Goal: Task Accomplishment & Management: Manage account settings

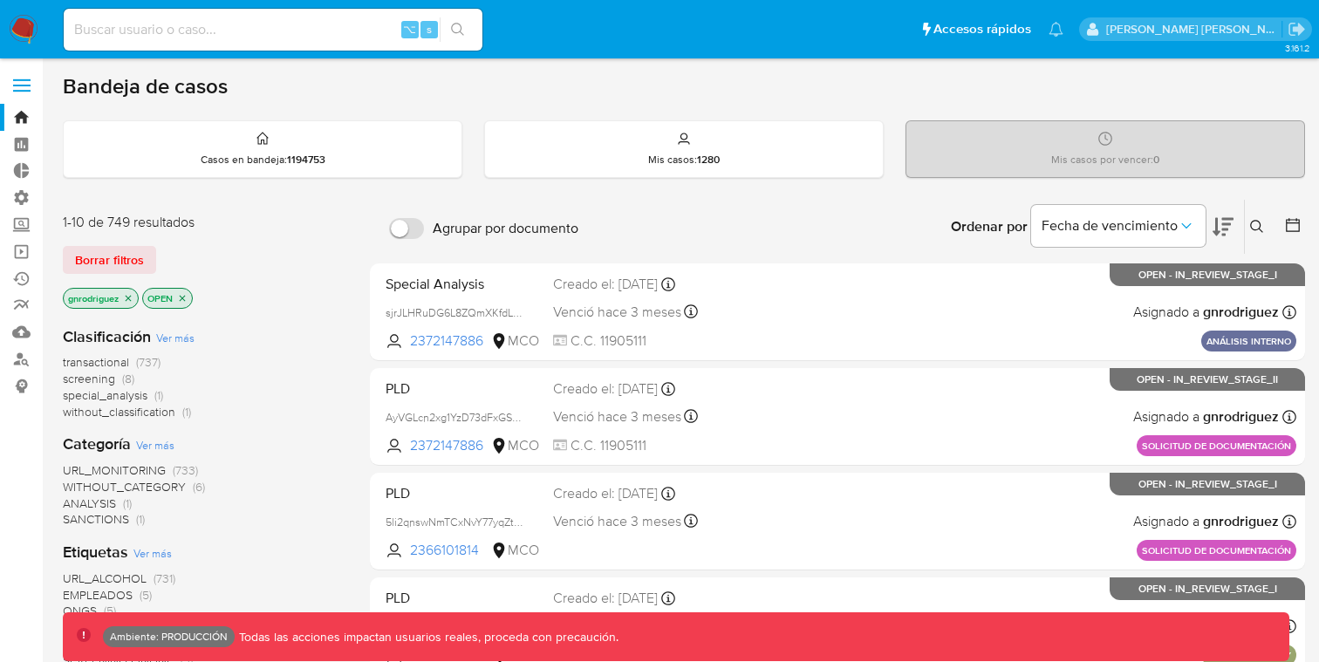
click at [24, 93] on label at bounding box center [22, 85] width 44 height 37
click at [0, 0] on input "checkbox" at bounding box center [0, 0] width 0 height 0
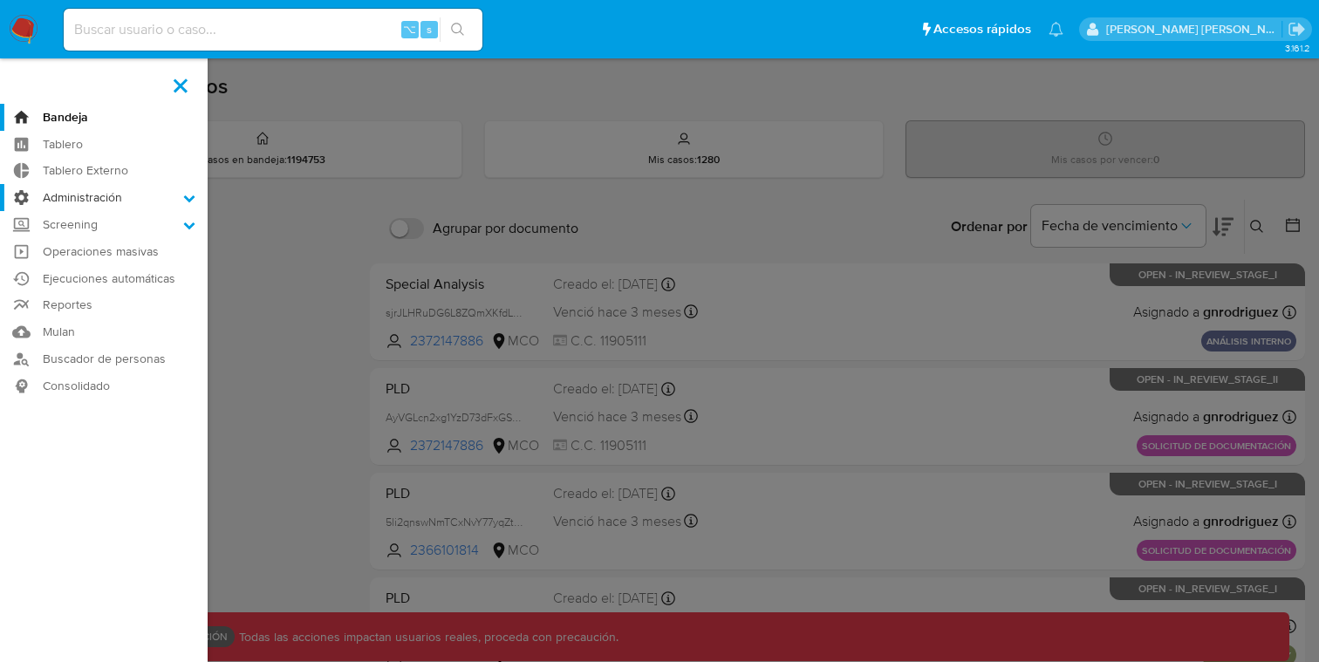
click at [118, 190] on label "Administración" at bounding box center [104, 197] width 208 height 27
click at [0, 0] on input "Administración" at bounding box center [0, 0] width 0 height 0
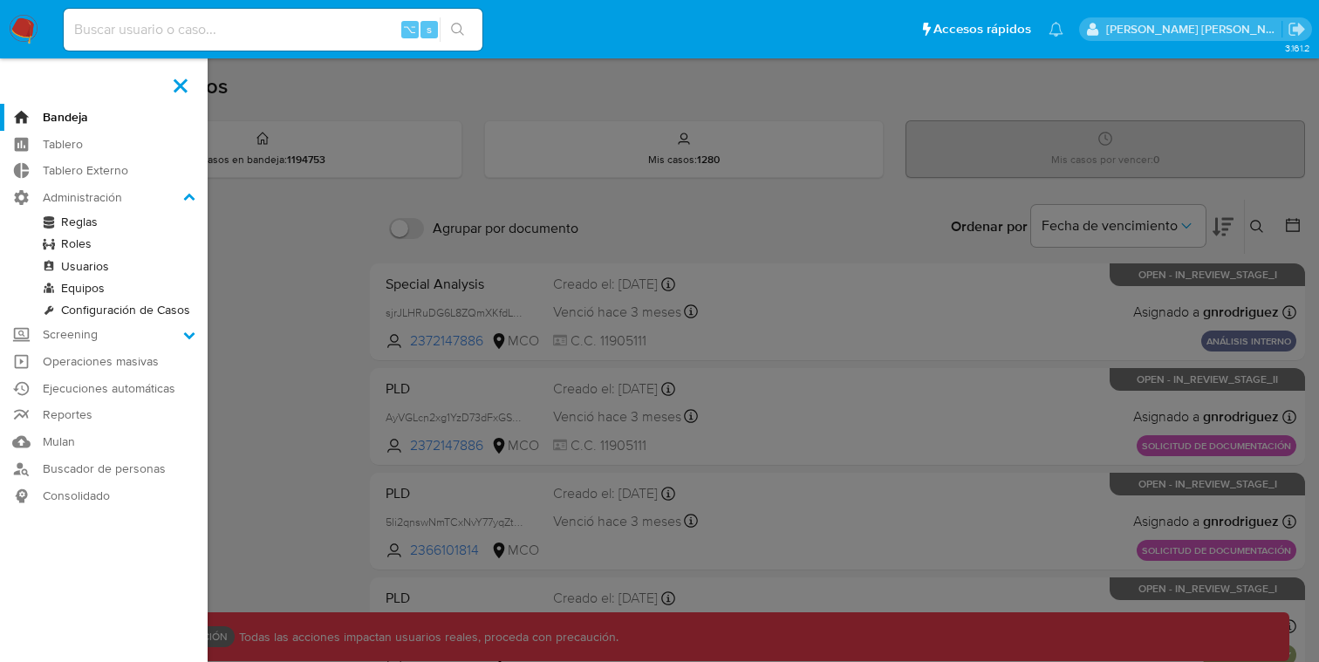
click at [70, 241] on link "Roles" at bounding box center [104, 244] width 208 height 22
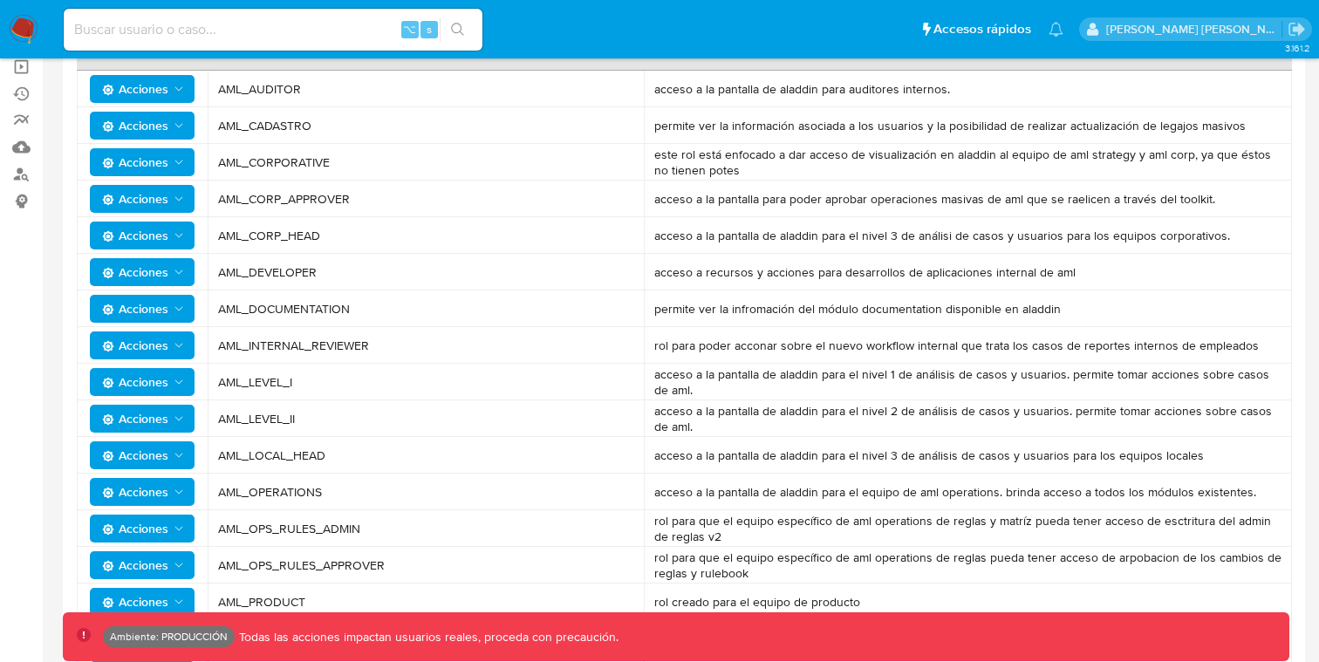
scroll to position [194, 0]
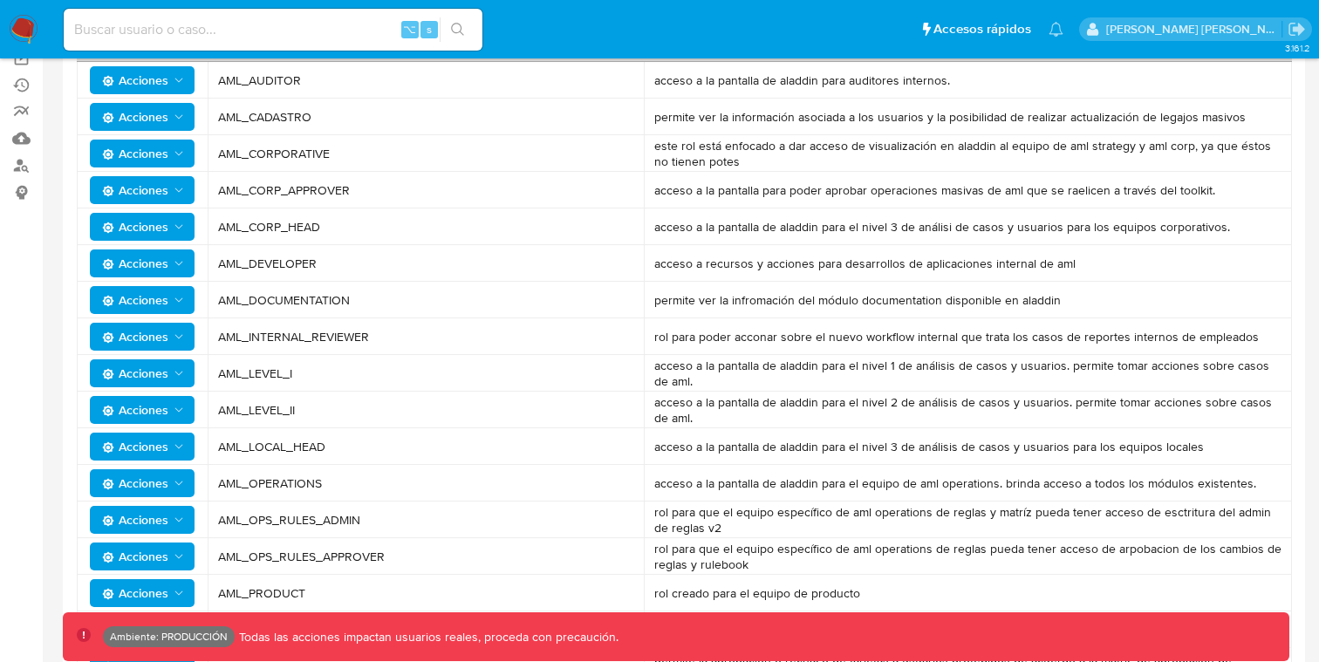
click at [293, 336] on span "AML_INTERNAL_REVIEWER" at bounding box center [425, 337] width 415 height 16
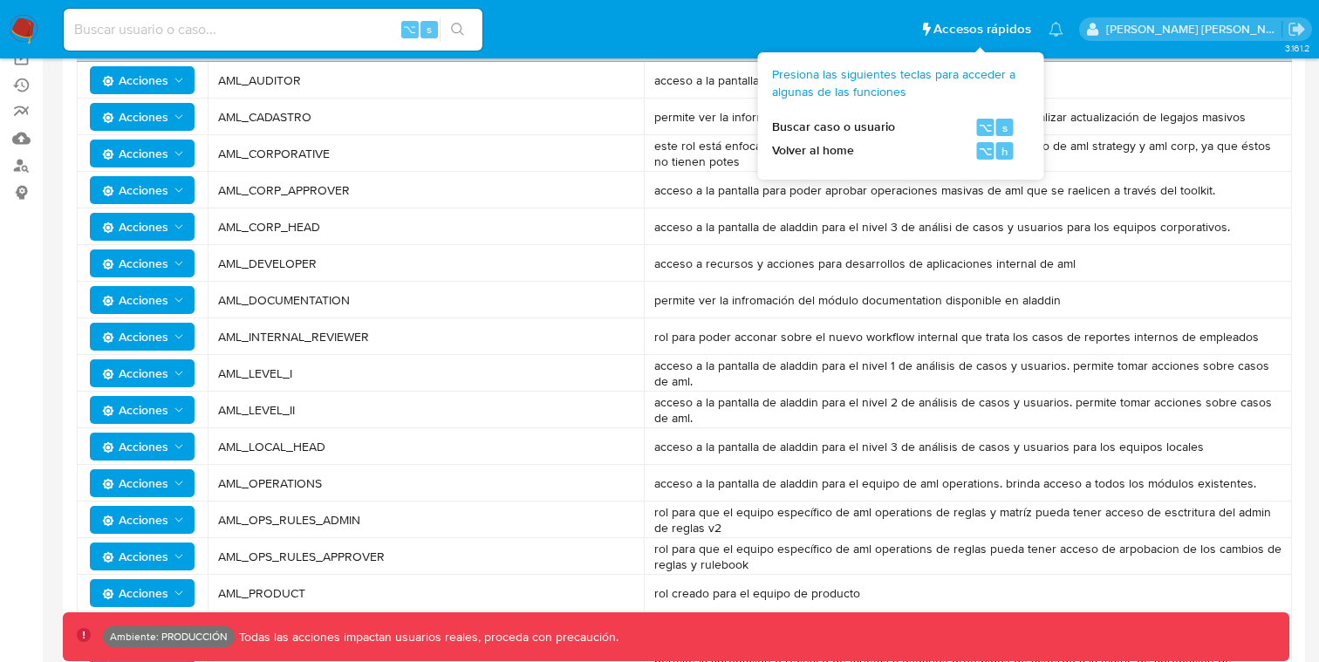
scroll to position [0, 0]
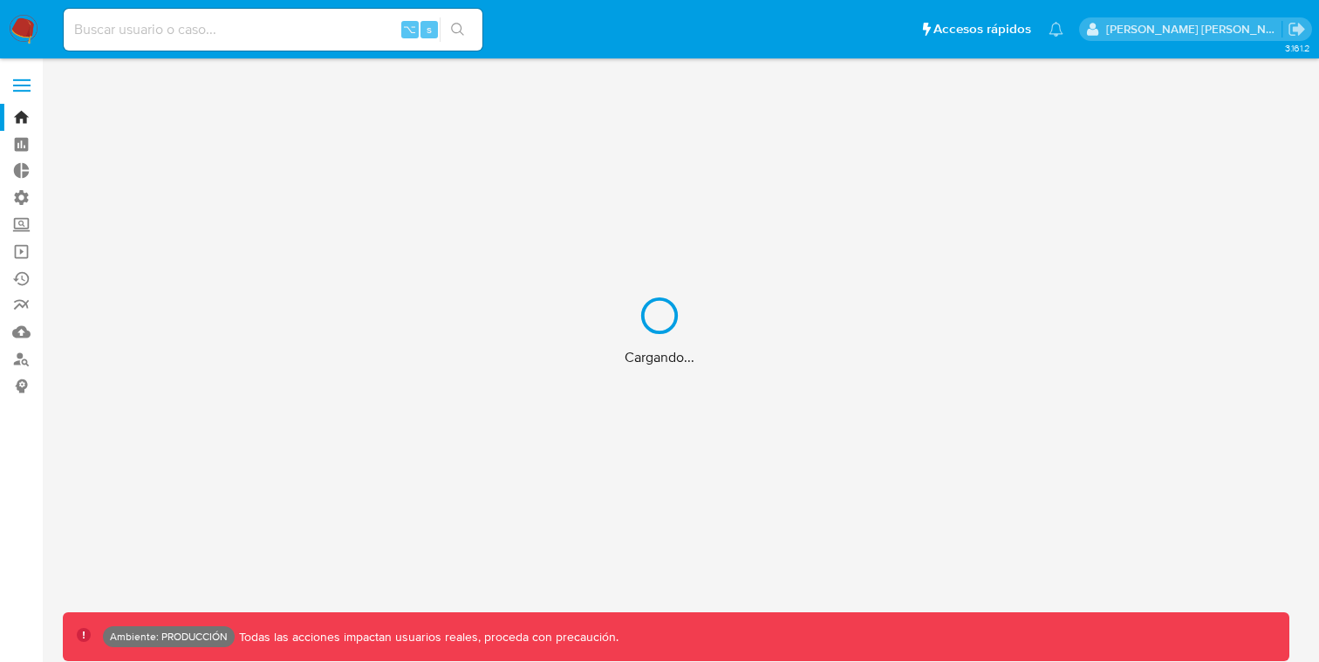
click at [10, 78] on div "Cargando..." at bounding box center [659, 331] width 1319 height 662
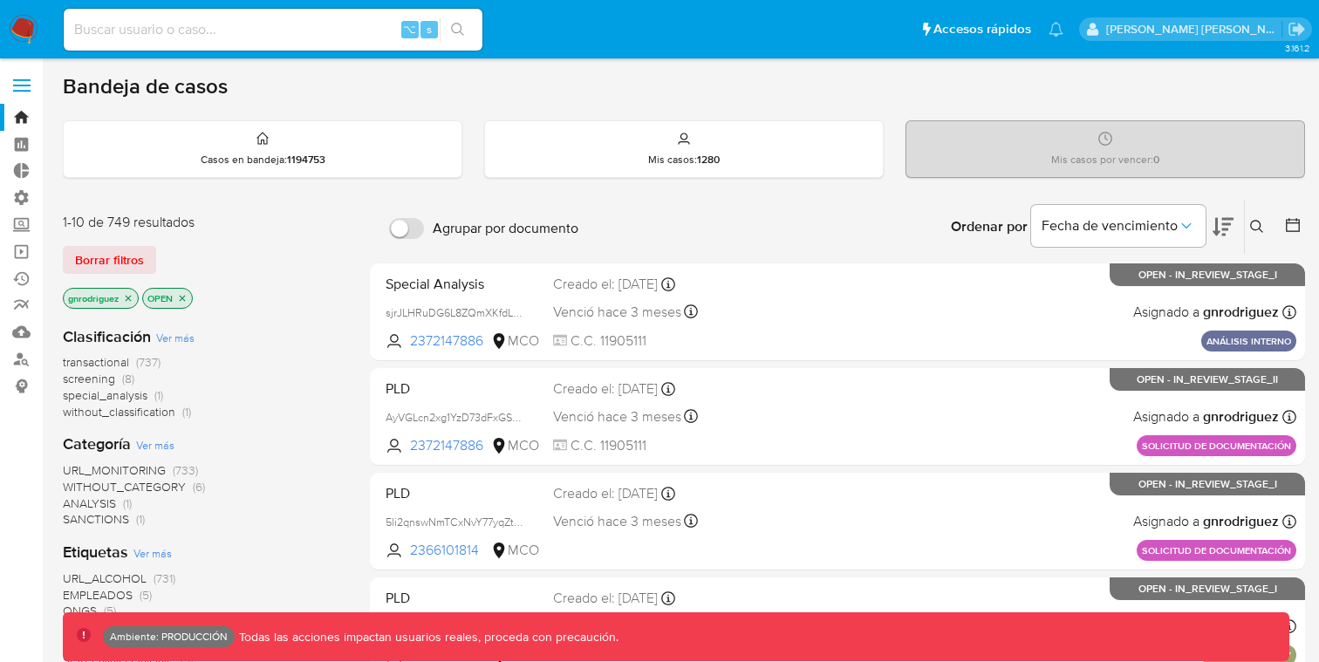
click at [13, 90] on span at bounding box center [21, 91] width 17 height 3
click at [0, 0] on input "checkbox" at bounding box center [0, 0] width 0 height 0
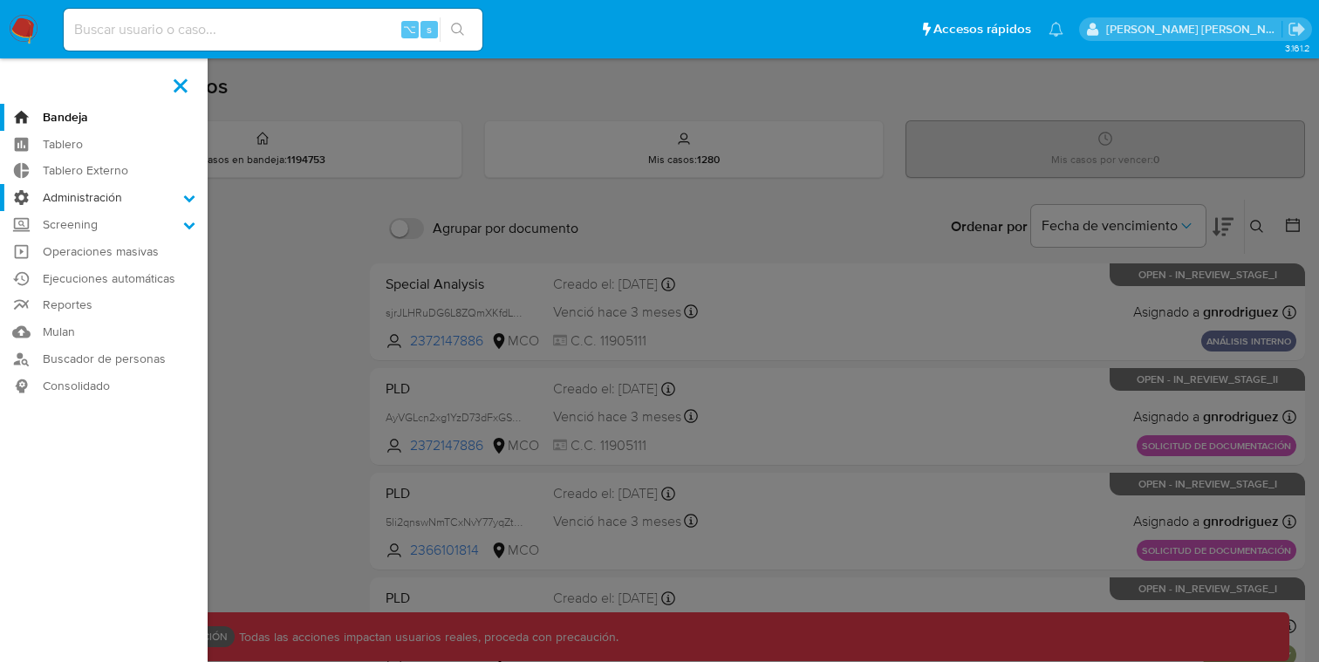
click at [73, 206] on label "Administración" at bounding box center [104, 197] width 208 height 27
click at [0, 0] on input "Administración" at bounding box center [0, 0] width 0 height 0
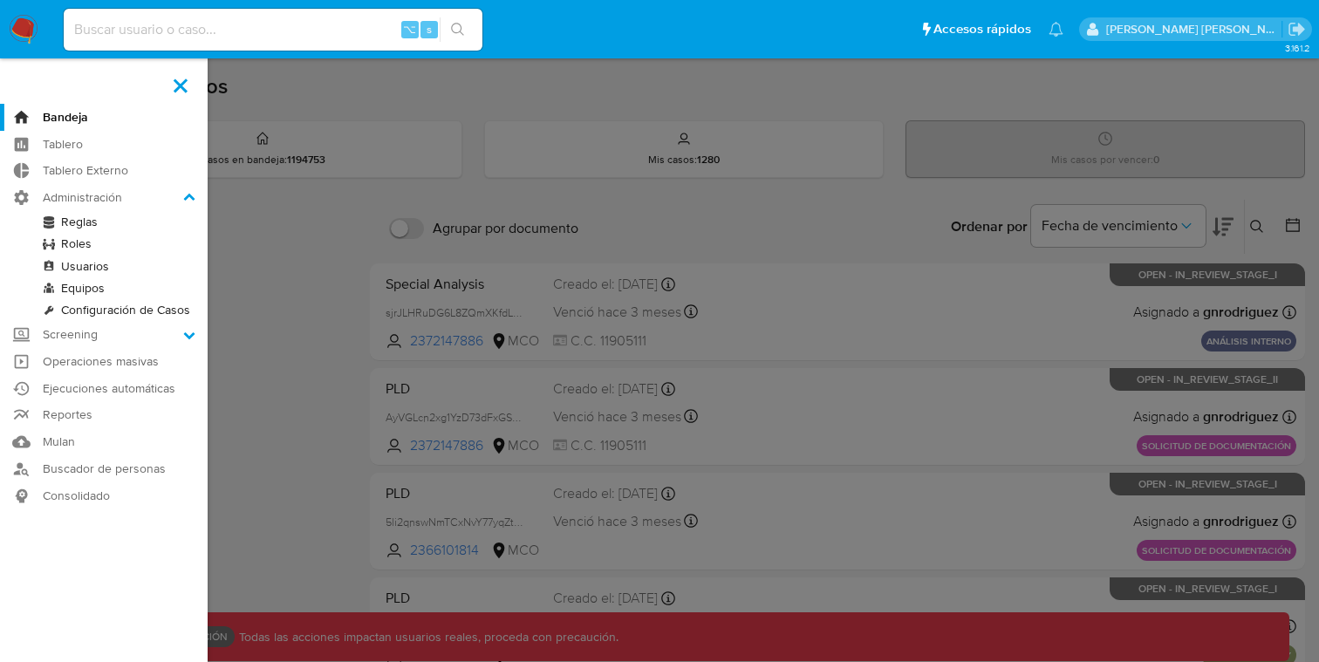
click at [85, 229] on link "Reglas" at bounding box center [104, 222] width 208 height 22
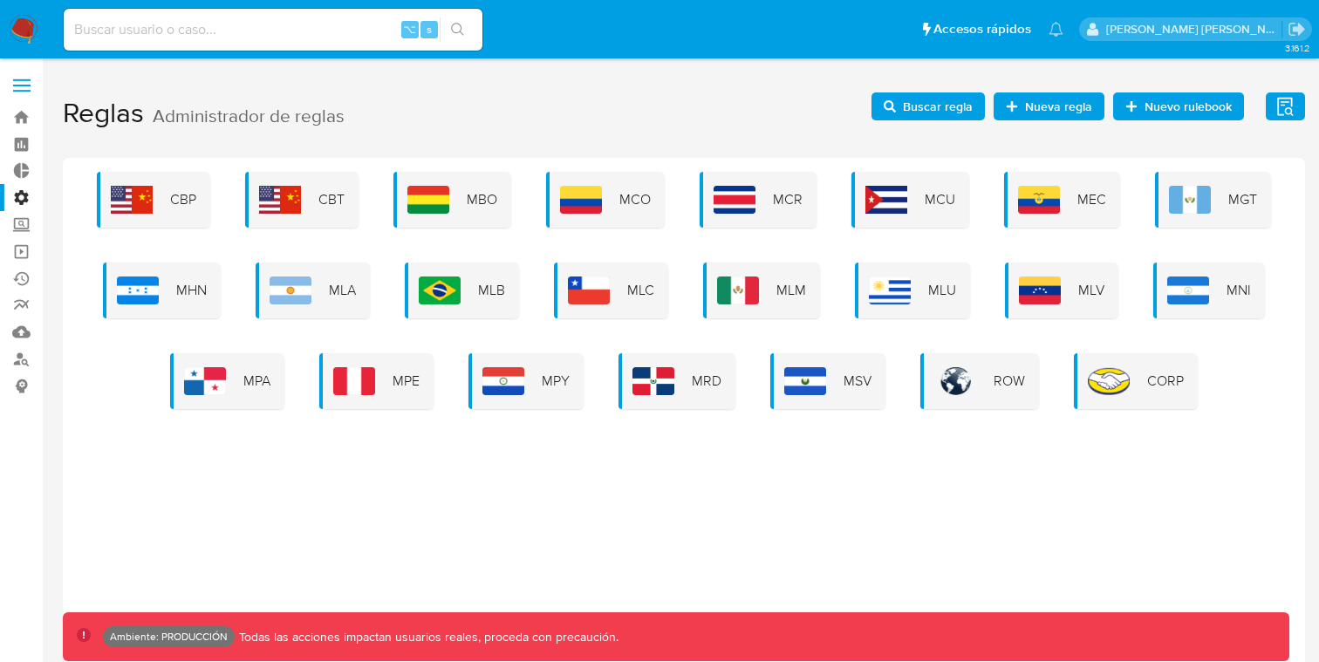
click at [34, 85] on label at bounding box center [22, 85] width 44 height 37
click at [0, 0] on input "checkbox" at bounding box center [0, 0] width 0 height 0
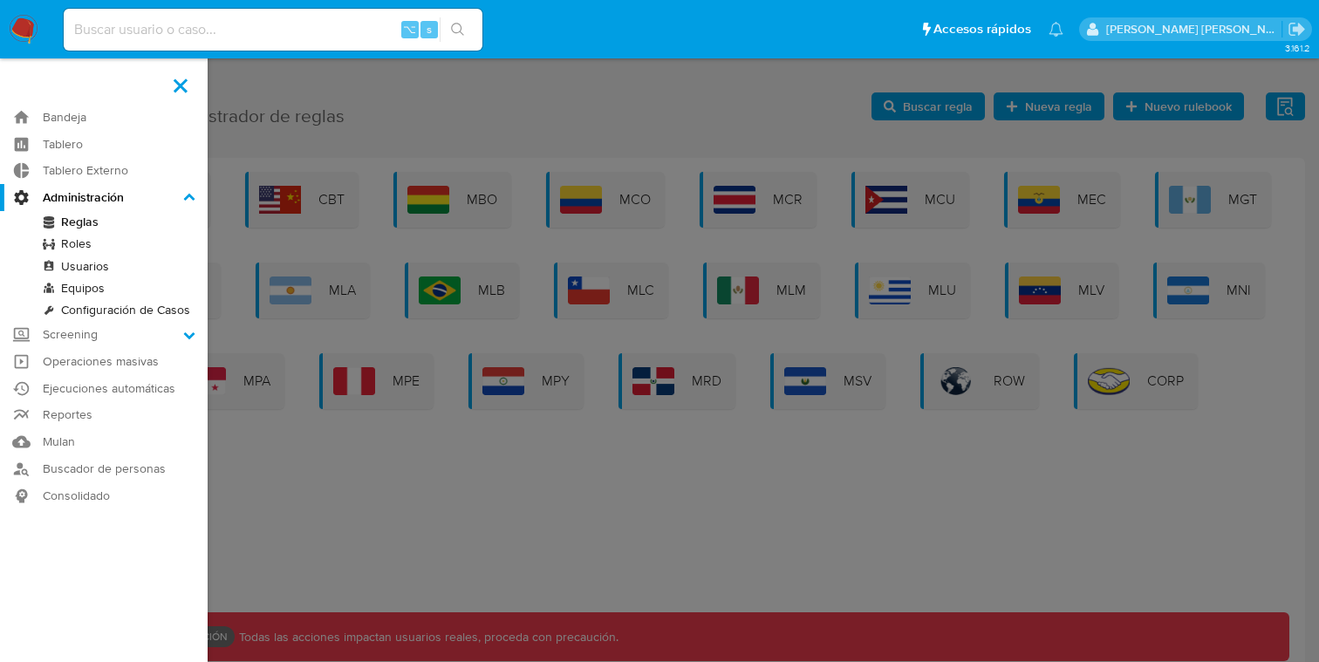
click at [77, 243] on link "Roles" at bounding box center [104, 244] width 208 height 22
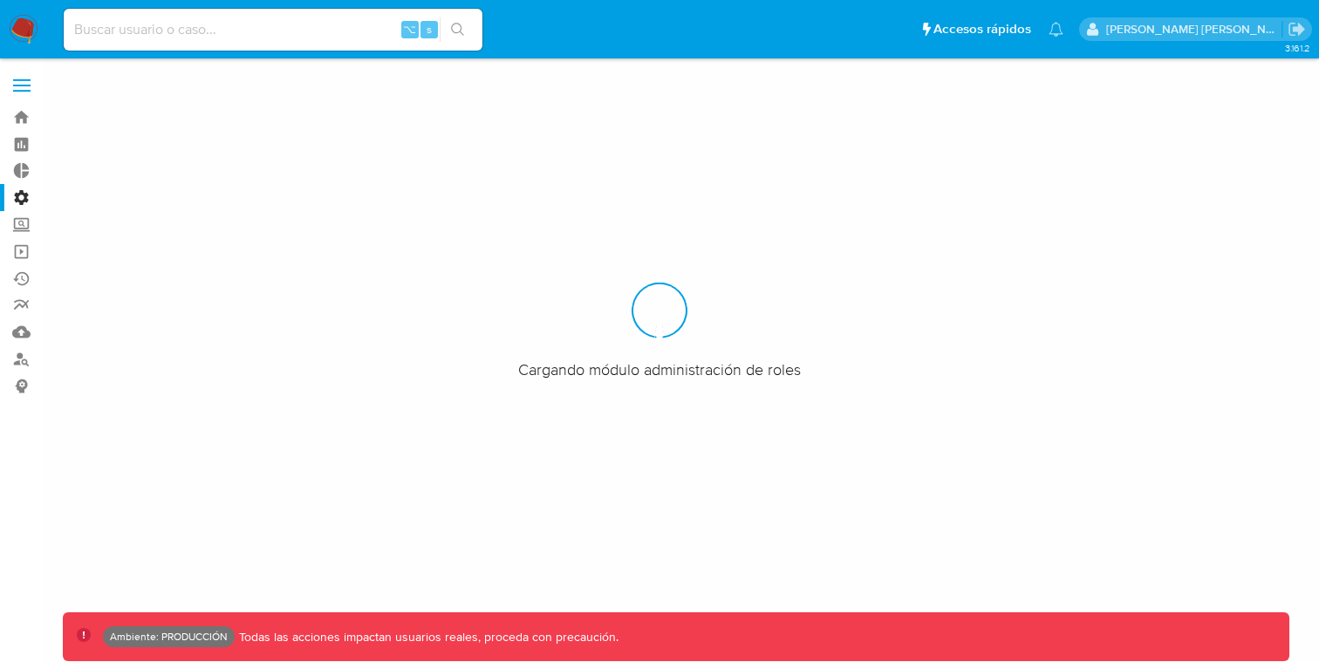
click at [17, 202] on label "Administración" at bounding box center [104, 197] width 208 height 27
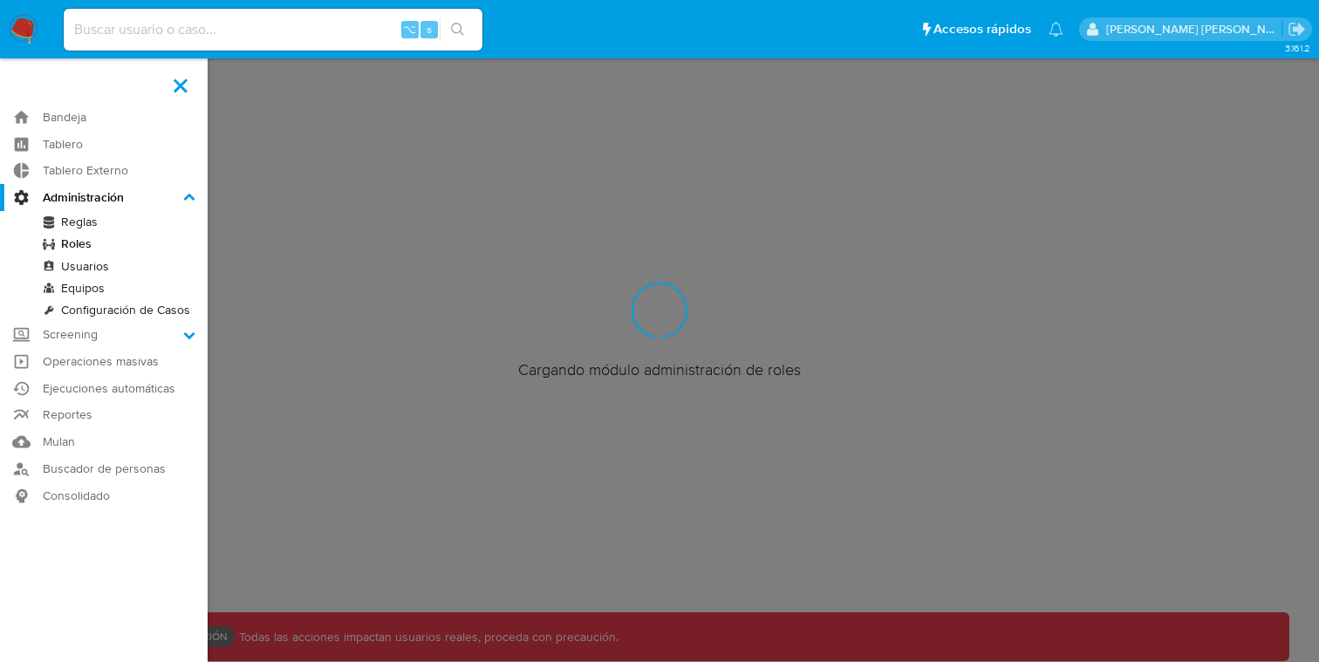
click at [0, 0] on input "Administración" at bounding box center [0, 0] width 0 height 0
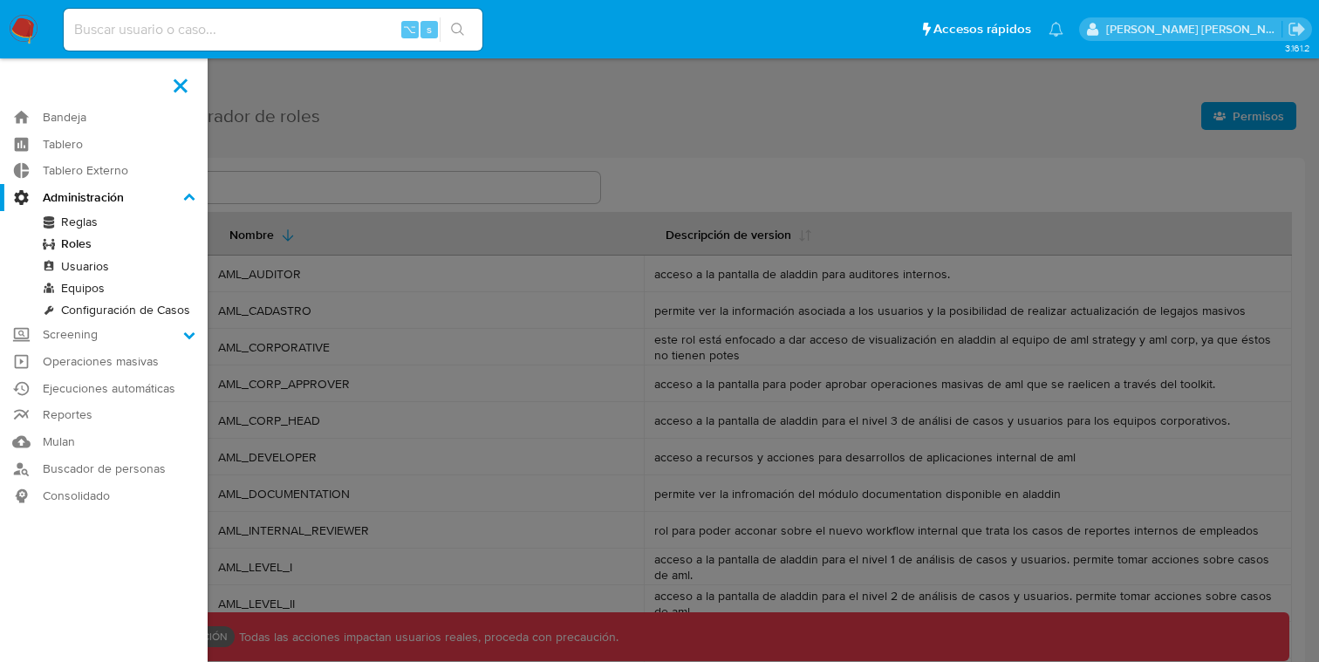
click at [90, 270] on link "Usuarios" at bounding box center [104, 267] width 208 height 22
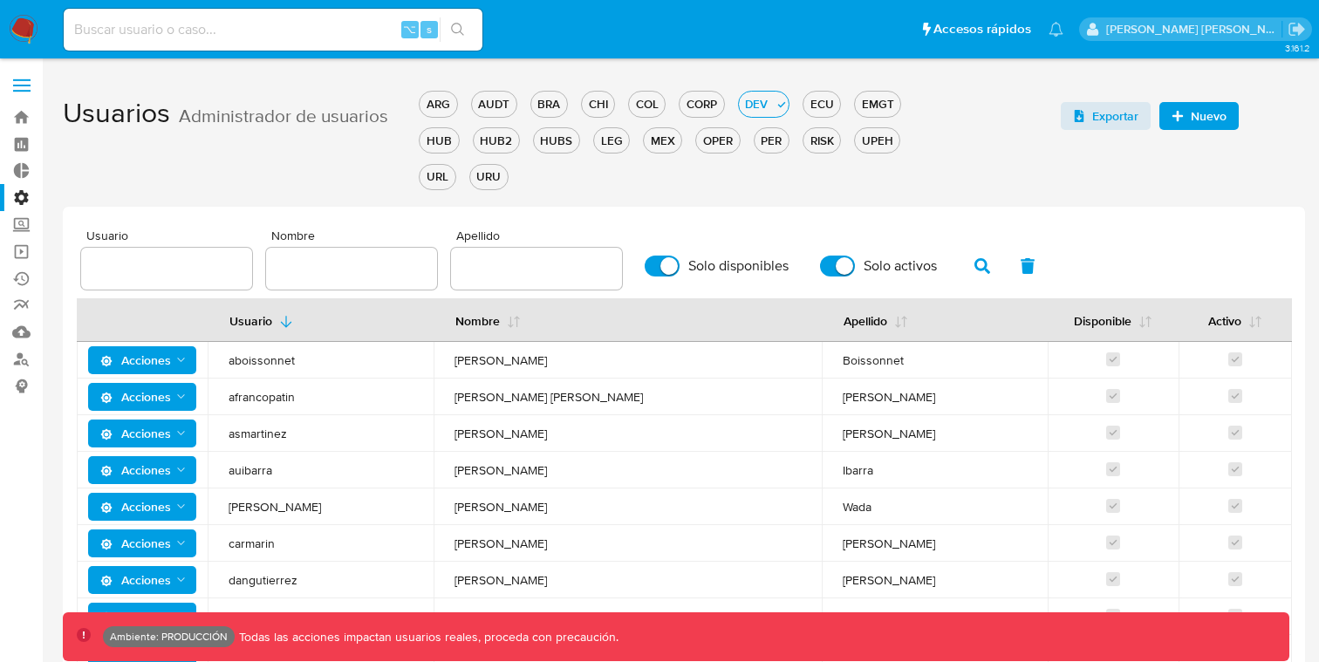
click at [176, 263] on input "text" at bounding box center [166, 268] width 171 height 23
click at [197, 273] on input "text" at bounding box center [166, 268] width 171 height 23
paste input "jazambrano"
type input "jazambrano"
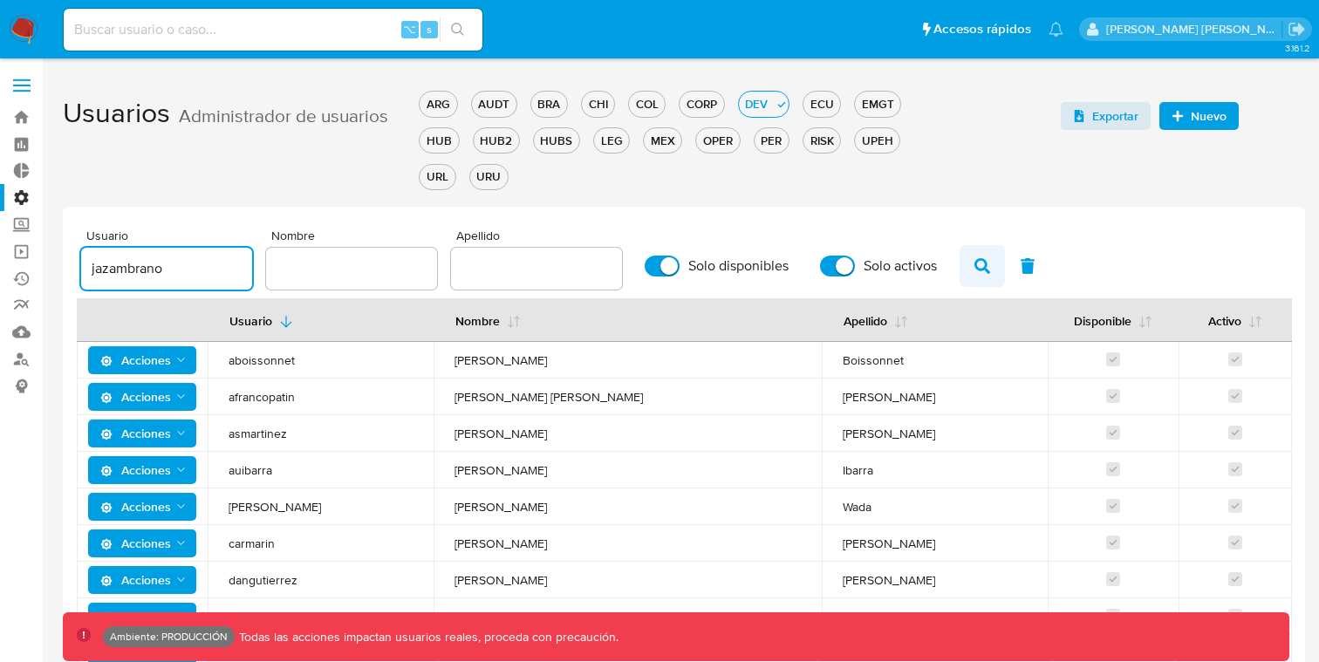
click at [986, 247] on button "button" at bounding box center [982, 266] width 45 height 42
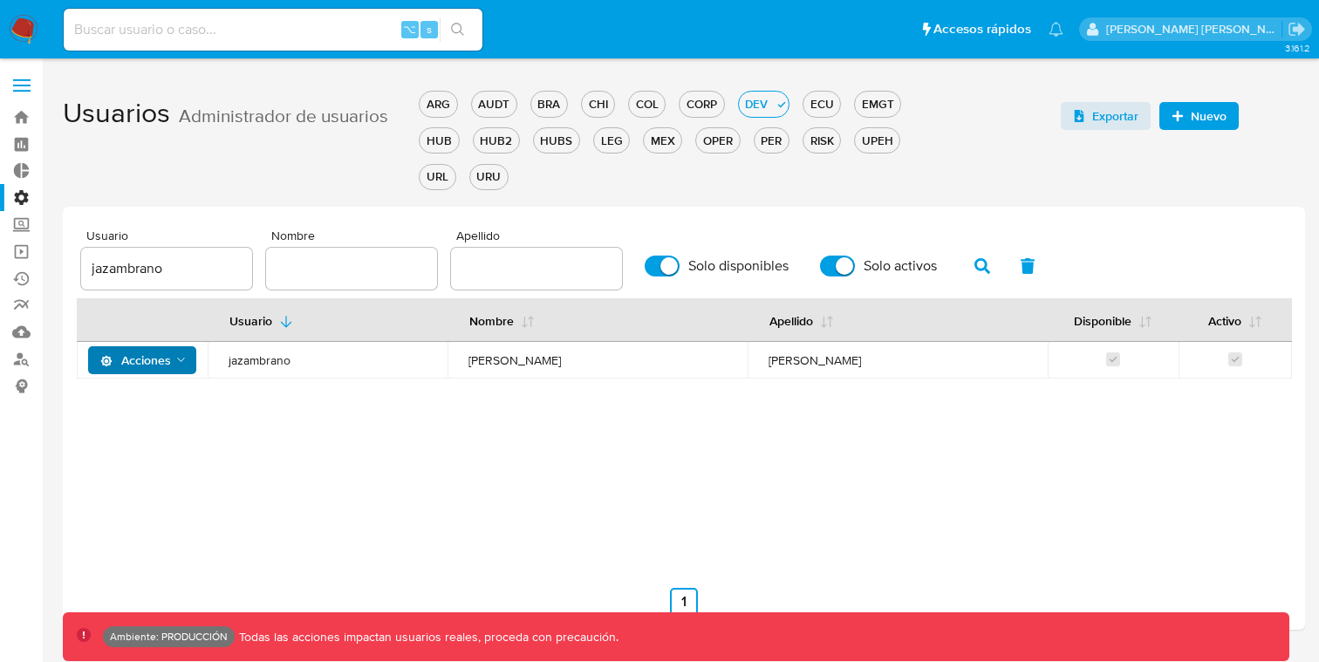
click at [160, 368] on span "Acciones" at bounding box center [135, 360] width 71 height 28
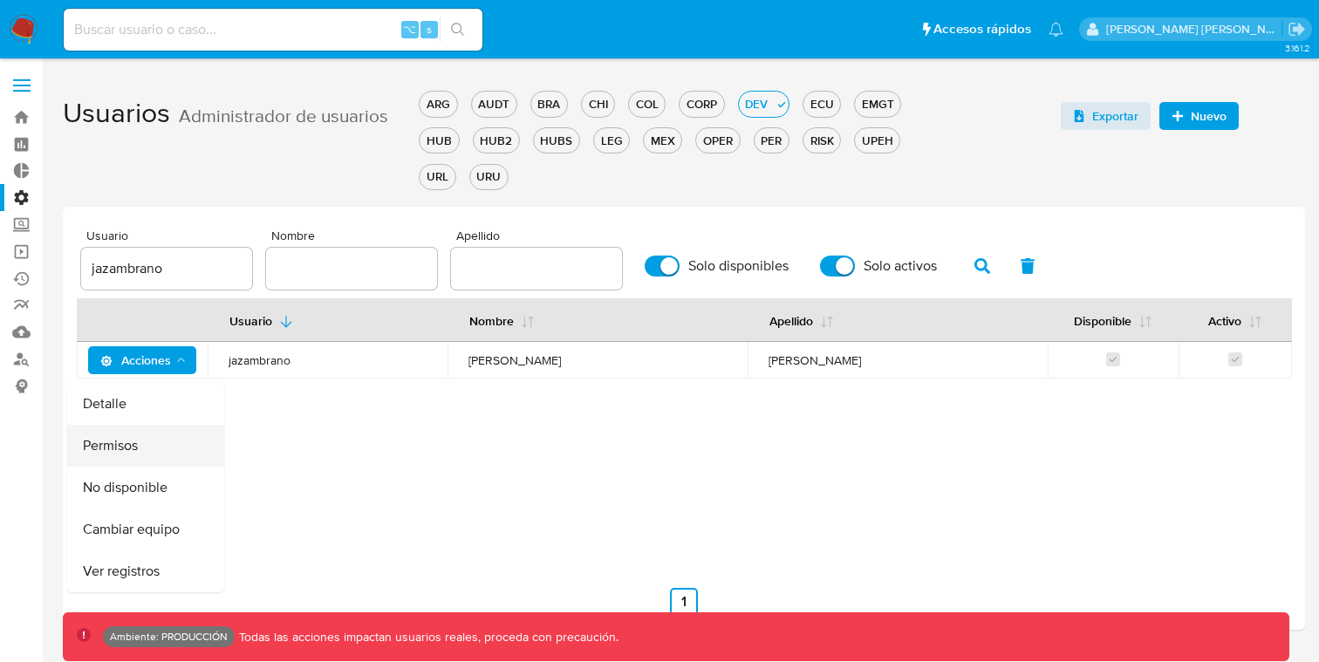
click at [140, 447] on button "Permisos" at bounding box center [145, 446] width 157 height 42
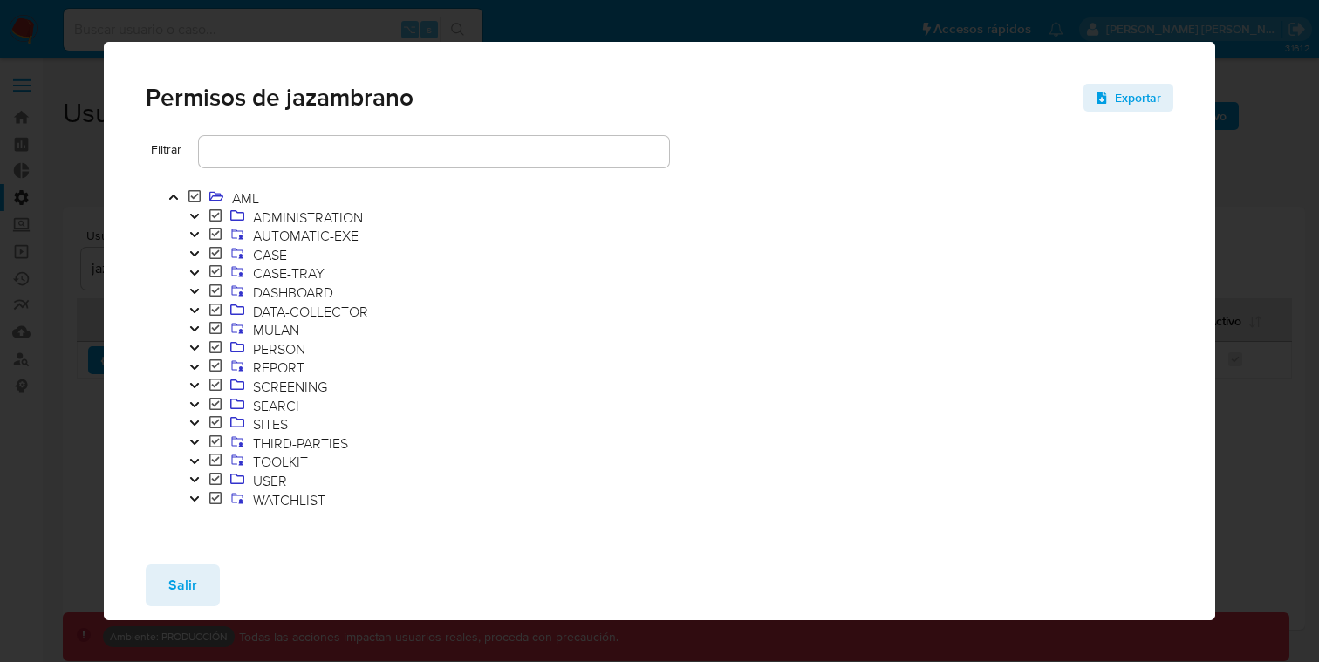
click at [195, 256] on icon "Toggle" at bounding box center [194, 253] width 9 height 5
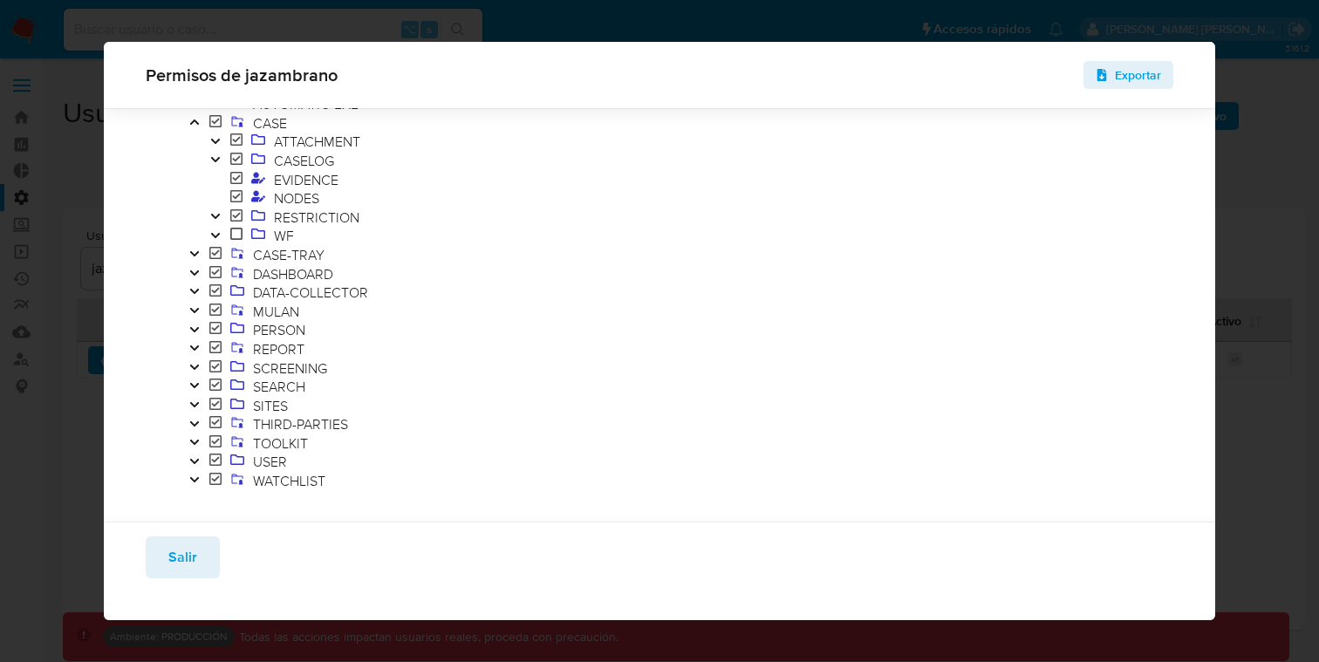
scroll to position [125, 0]
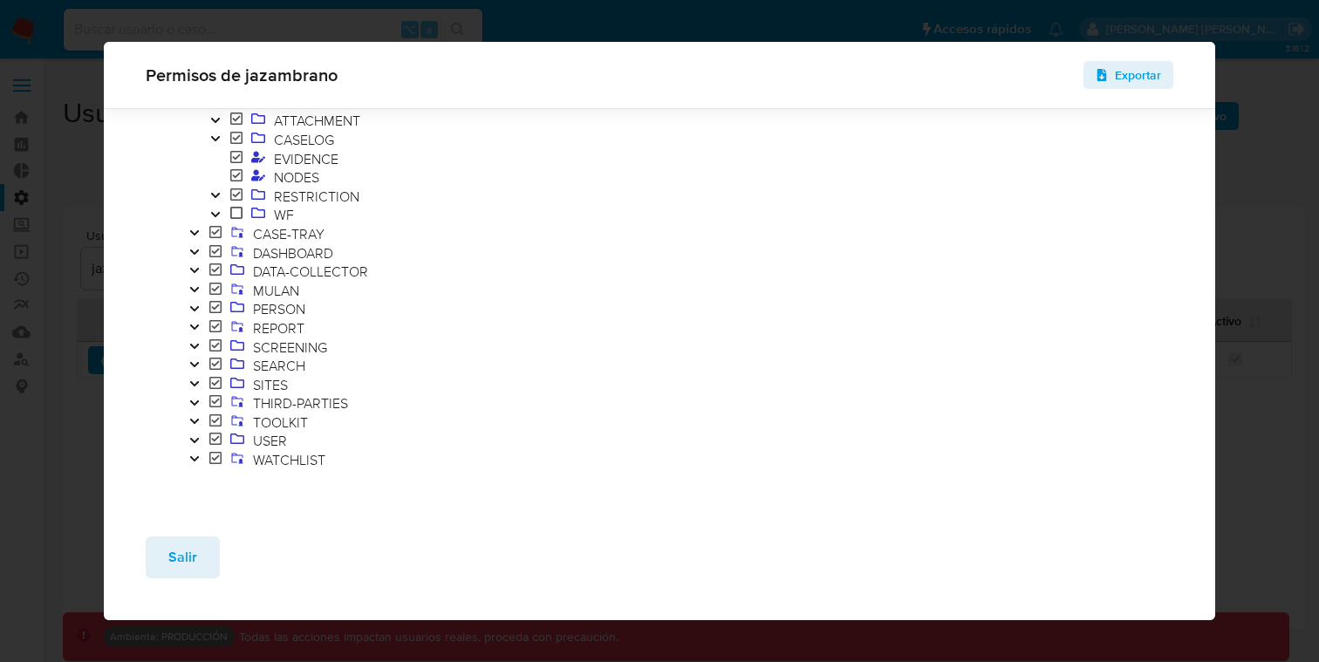
click at [194, 433] on button "Toggle" at bounding box center [194, 441] width 21 height 19
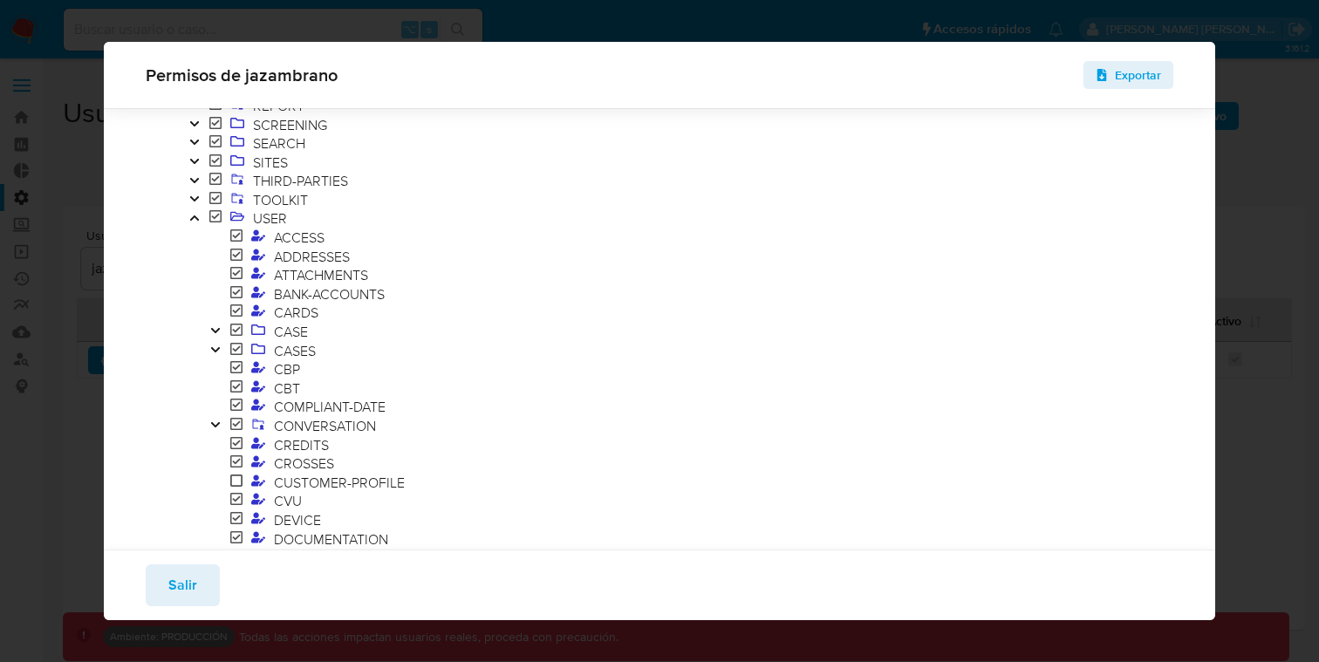
scroll to position [385, 0]
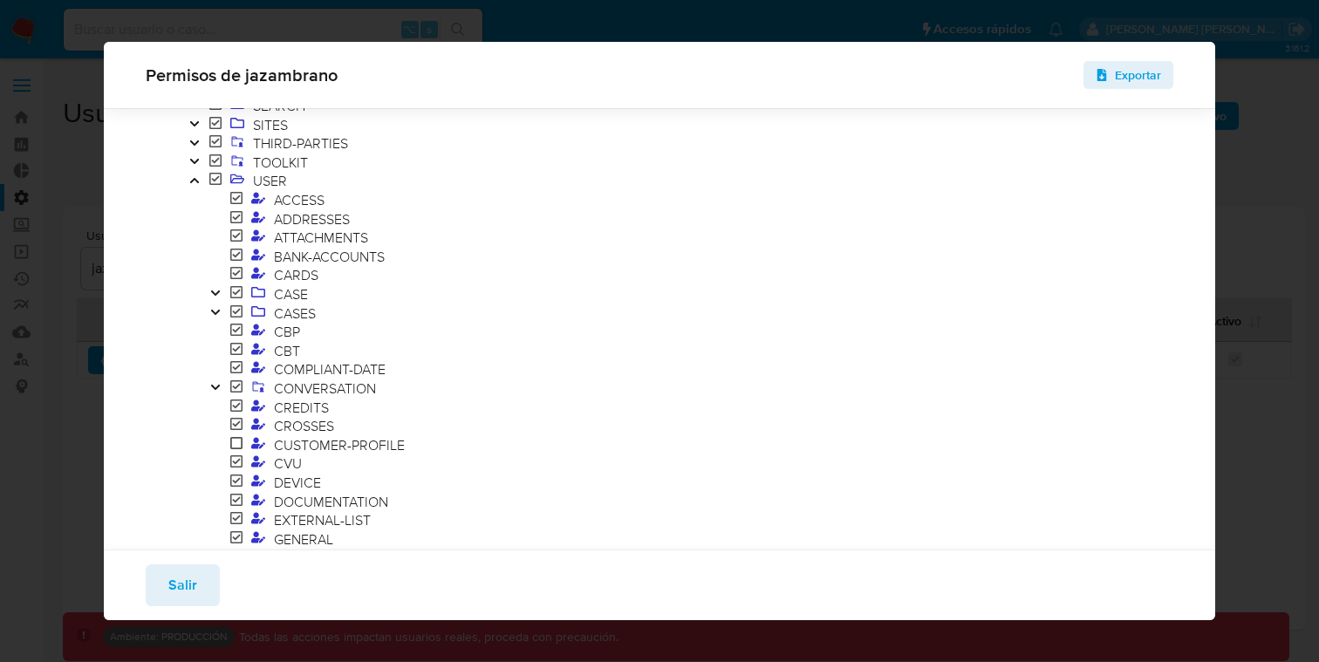
click at [215, 290] on icon "Toggle" at bounding box center [215, 293] width 12 height 10
click at [216, 328] on icon "Toggle" at bounding box center [215, 331] width 12 height 10
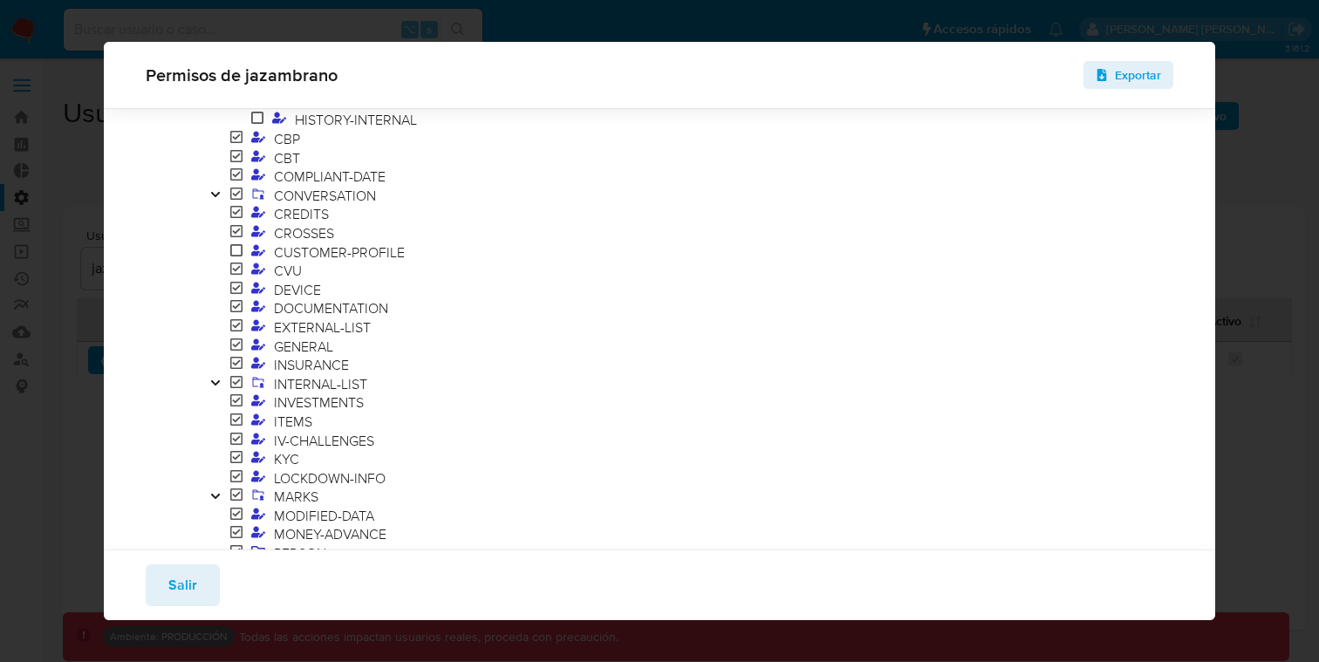
scroll to position [842, 0]
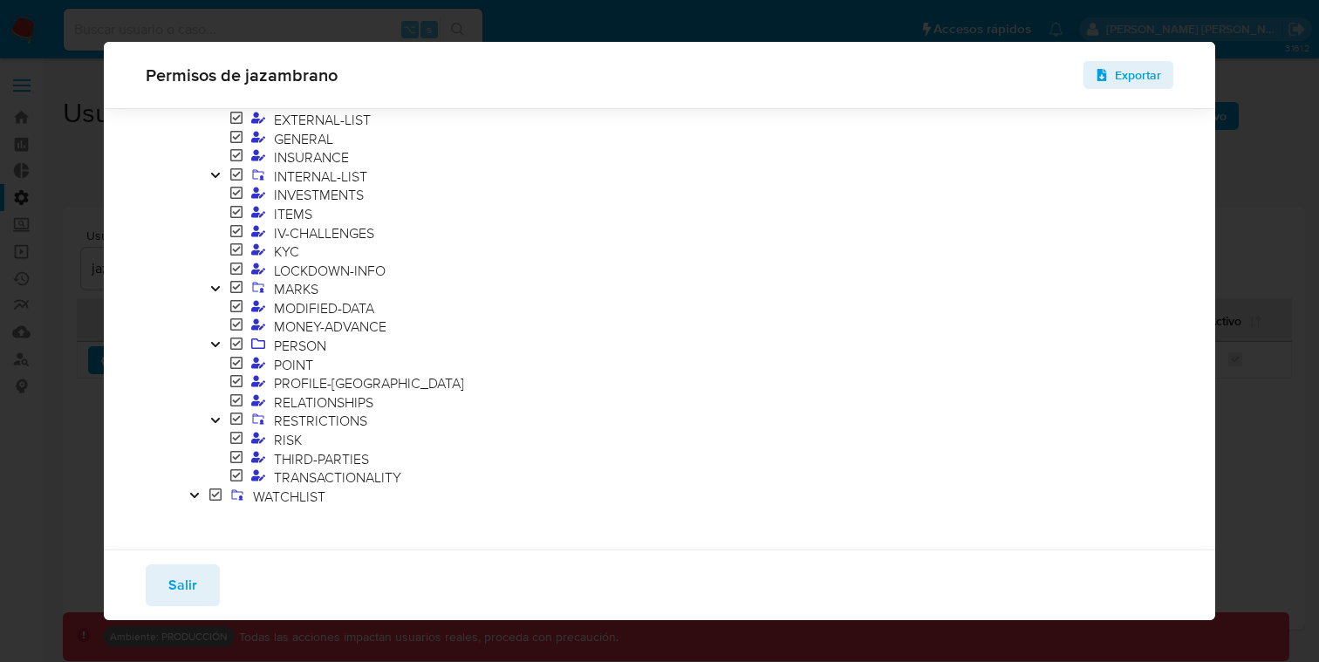
click at [1257, 163] on div "Permisos de jazambrano Exportar Filtrar AML ADMINISTRATION AUTOMATIC-EXE CASE A…" at bounding box center [659, 331] width 1319 height 662
click at [196, 598] on button "Salir" at bounding box center [183, 585] width 74 height 42
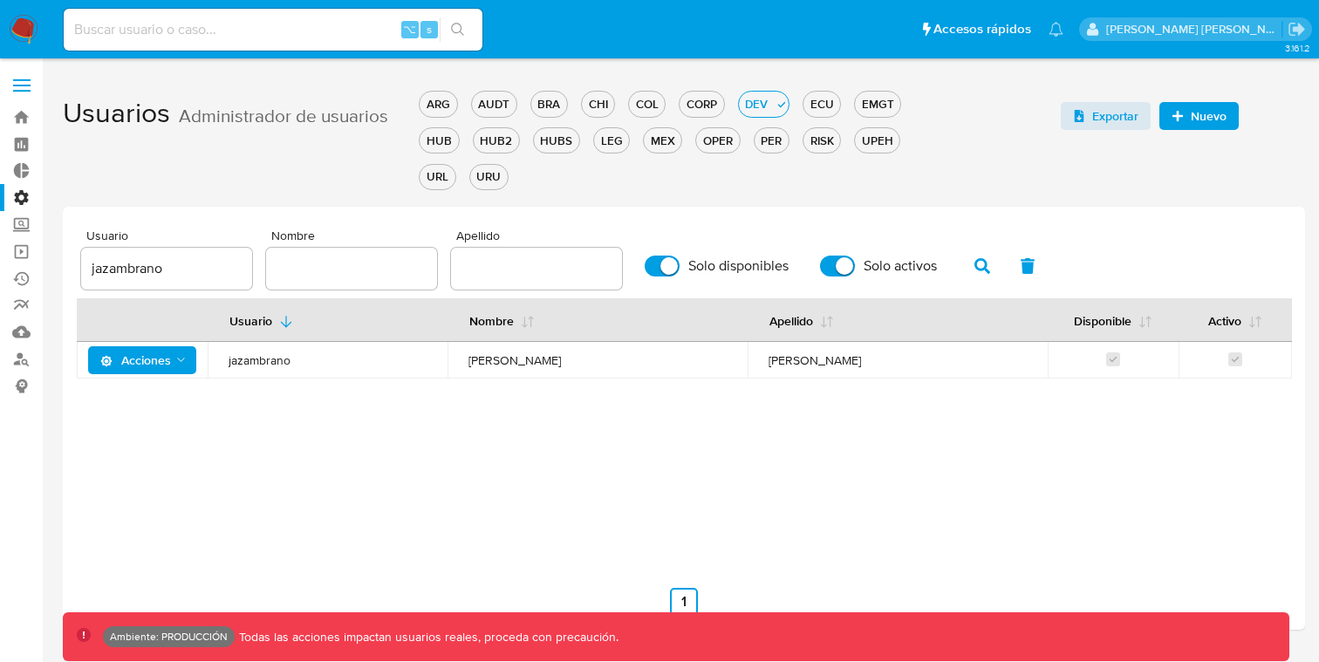
click at [160, 371] on span "Acciones" at bounding box center [135, 360] width 71 height 28
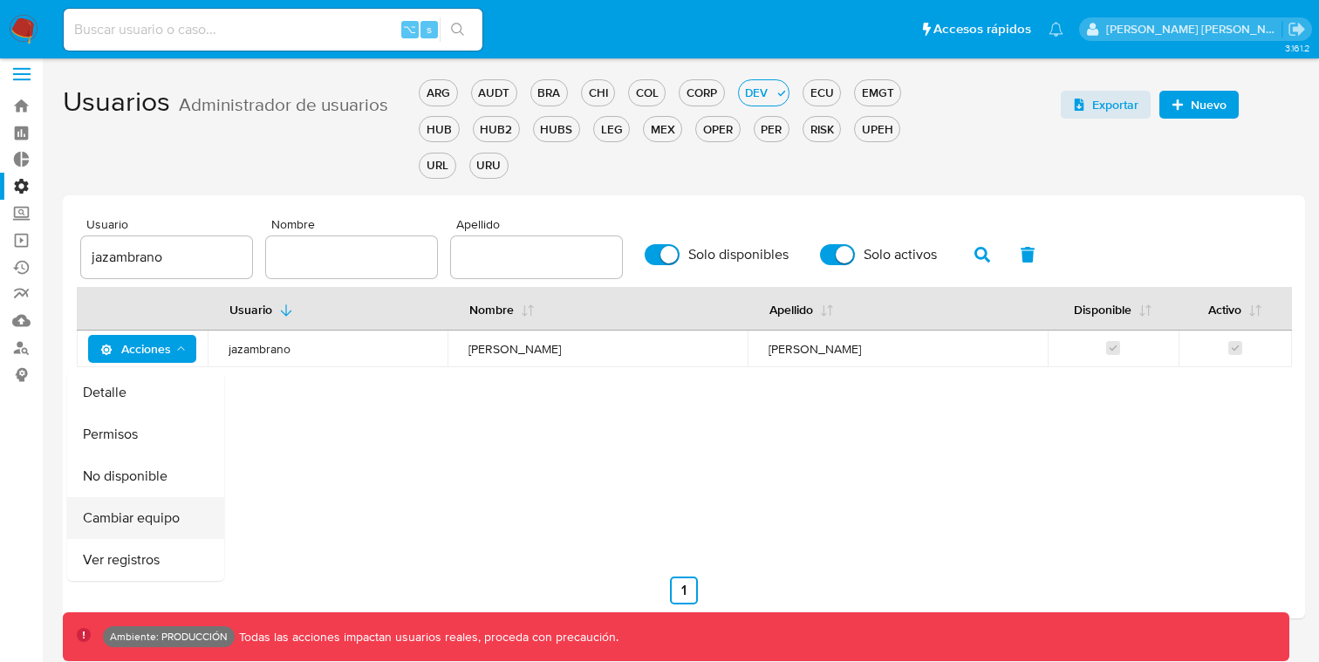
scroll to position [40, 0]
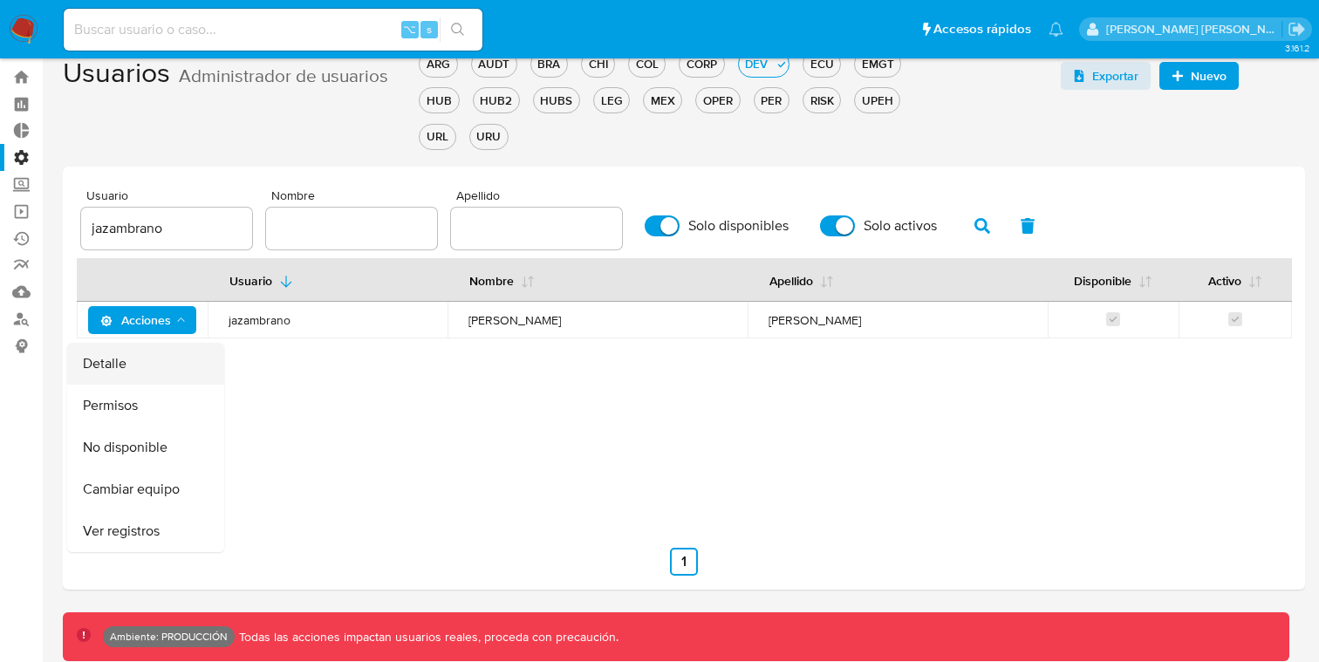
click at [143, 379] on button "Detalle" at bounding box center [145, 364] width 157 height 42
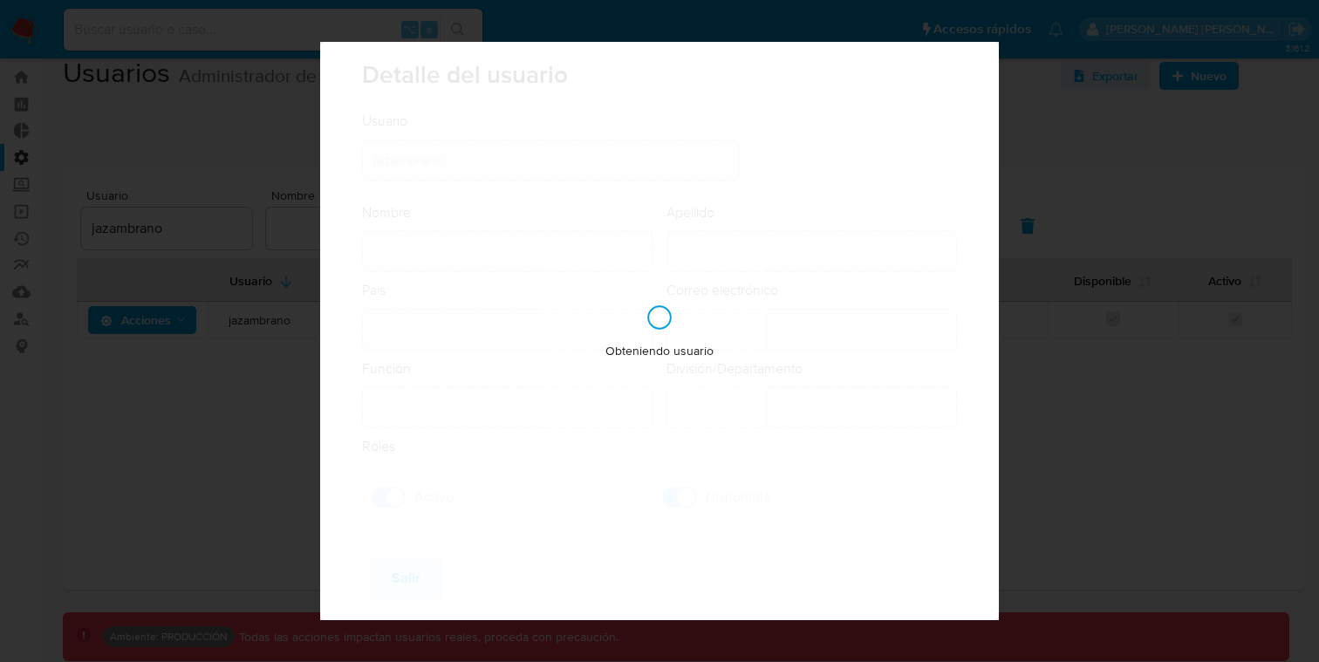
type input "[PERSON_NAME]"
type input "[GEOGRAPHIC_DATA]"
type input "[PERSON_NAME][EMAIL_ADDRESS][PERSON_NAME][DOMAIN_NAME]"
type input "Analista Senior - IT (80001683)"
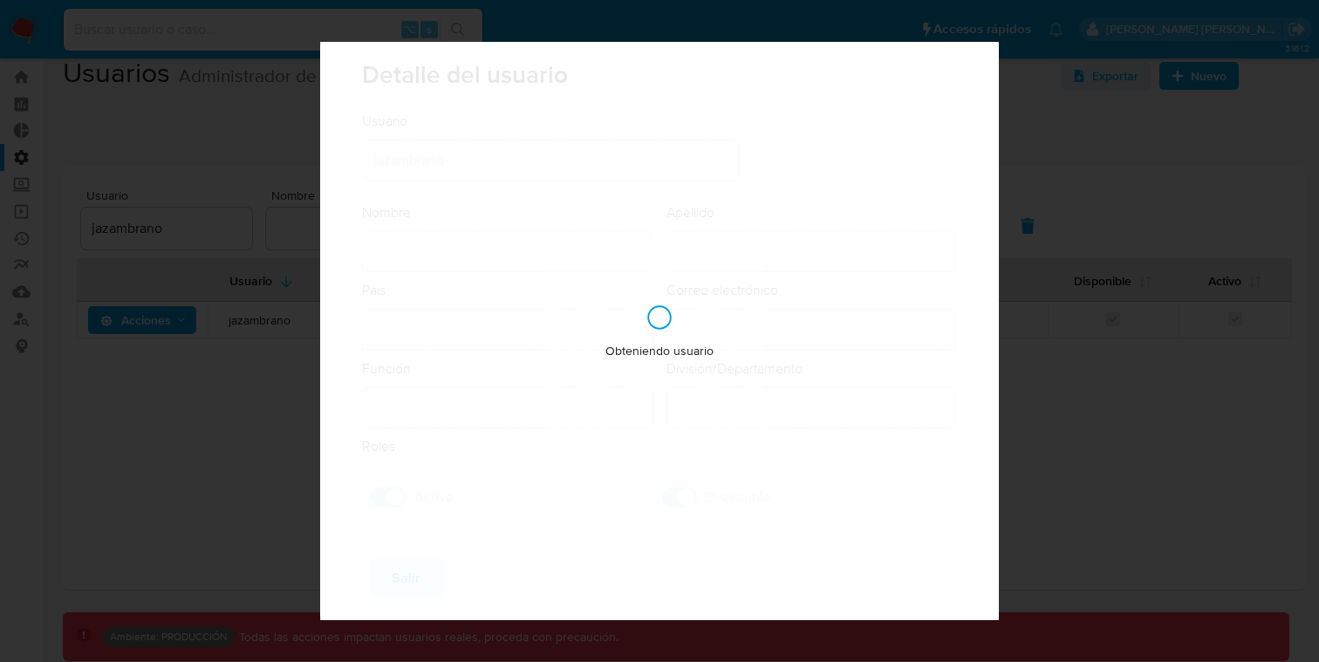
type input "IT IT & Product Risk & Compliance"
checkbox input "true"
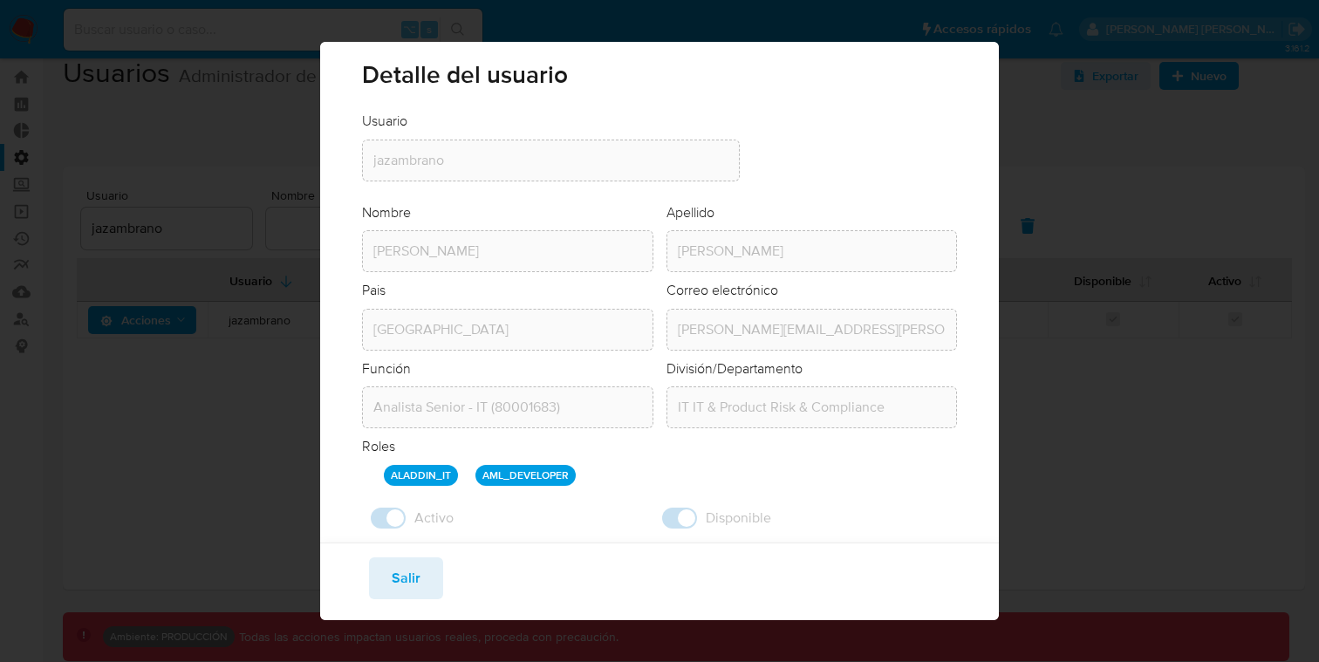
scroll to position [34, 0]
